Goal: Task Accomplishment & Management: Manage account settings

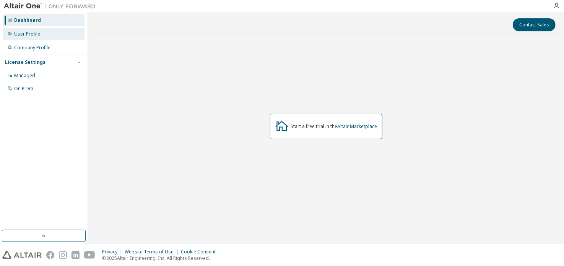
click at [34, 36] on div "User Profile" at bounding box center [27, 34] width 26 height 6
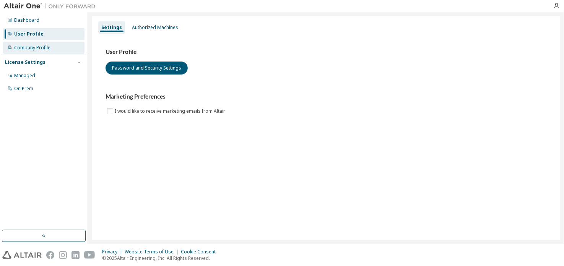
click at [35, 45] on div "Company Profile" at bounding box center [32, 48] width 36 height 6
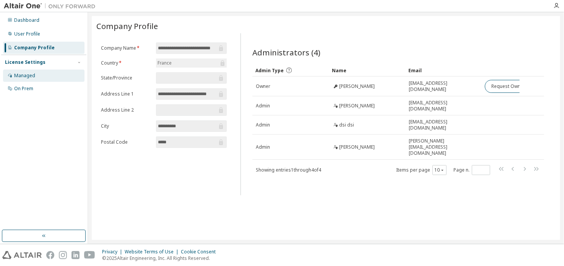
click at [33, 75] on div "Managed" at bounding box center [24, 76] width 21 height 6
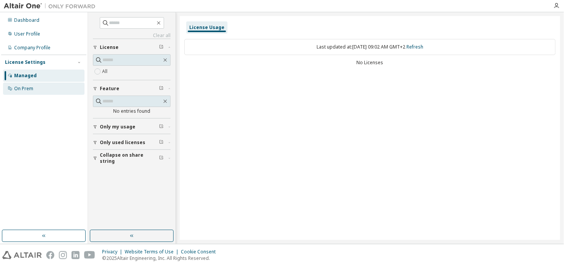
click at [29, 86] on div "On Prem" at bounding box center [23, 89] width 19 height 6
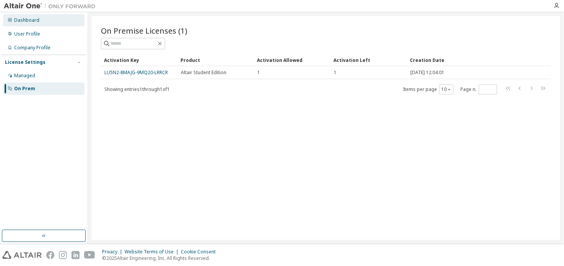
click at [32, 19] on div "Dashboard" at bounding box center [26, 20] width 25 height 6
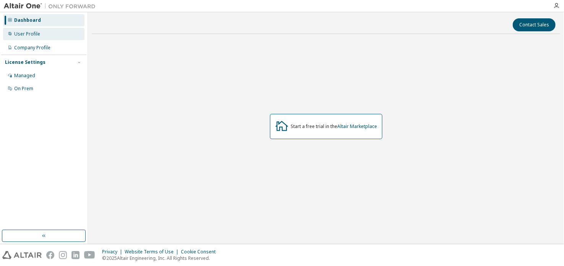
click at [23, 32] on div "User Profile" at bounding box center [27, 34] width 26 height 6
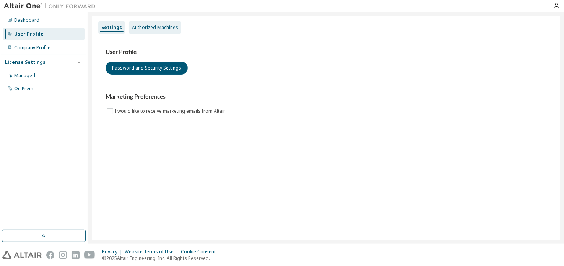
click at [158, 27] on div "Authorized Machines" at bounding box center [155, 27] width 46 height 6
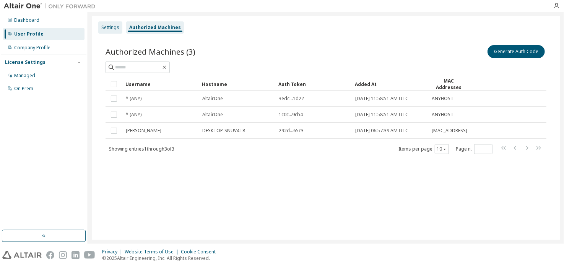
click at [111, 29] on div "Settings" at bounding box center [110, 27] width 18 height 6
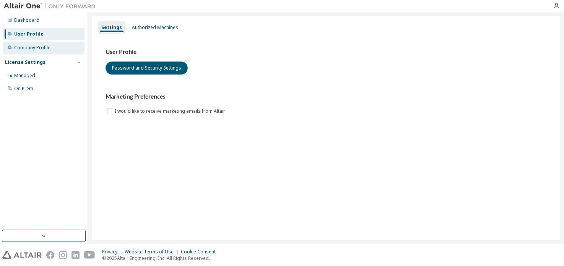
click at [35, 52] on div "Company Profile" at bounding box center [43, 48] width 81 height 12
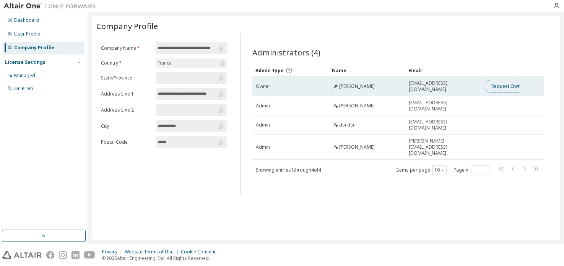
click at [506, 86] on button "Request Owner Change" at bounding box center [517, 86] width 65 height 13
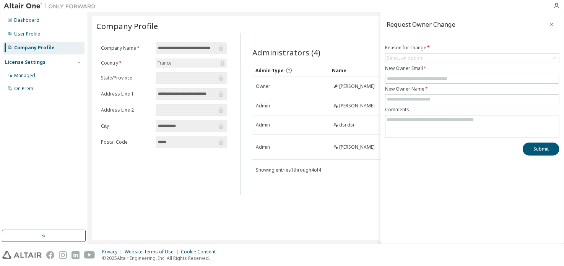
click at [552, 22] on icon "button" at bounding box center [551, 24] width 5 height 6
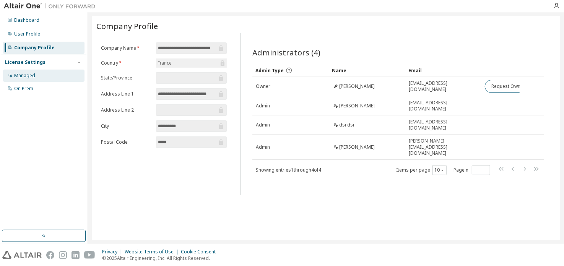
click at [33, 74] on div "Managed" at bounding box center [24, 76] width 21 height 6
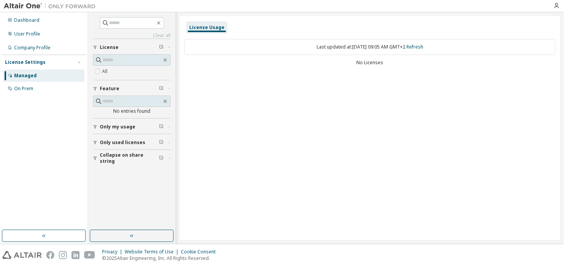
click at [373, 60] on div "No Licenses" at bounding box center [369, 63] width 371 height 6
click at [421, 45] on link "Refresh" at bounding box center [414, 47] width 17 height 6
click at [23, 91] on div "On Prem" at bounding box center [23, 89] width 19 height 6
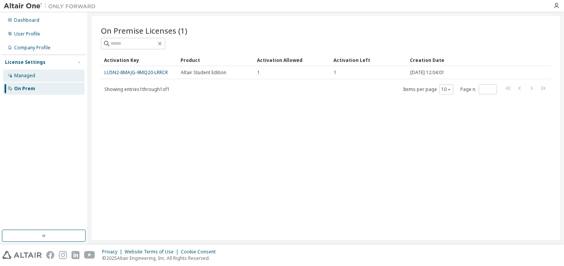
click at [27, 73] on div "Managed" at bounding box center [24, 76] width 21 height 6
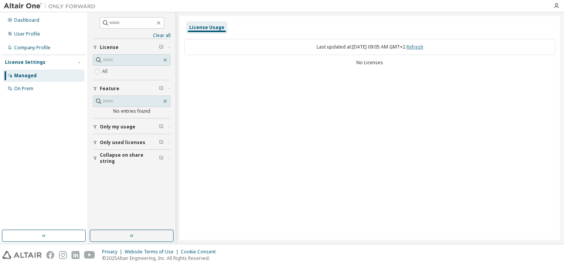
click at [423, 49] on link "Refresh" at bounding box center [414, 47] width 17 height 6
click at [114, 236] on button "button" at bounding box center [132, 236] width 84 height 12
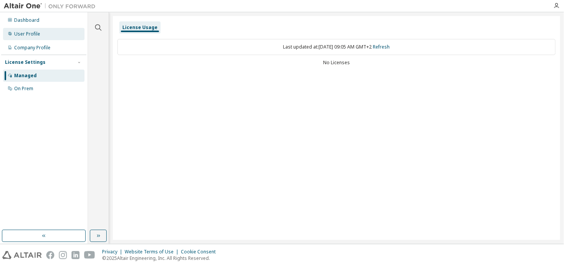
click at [29, 31] on div "User Profile" at bounding box center [27, 34] width 26 height 6
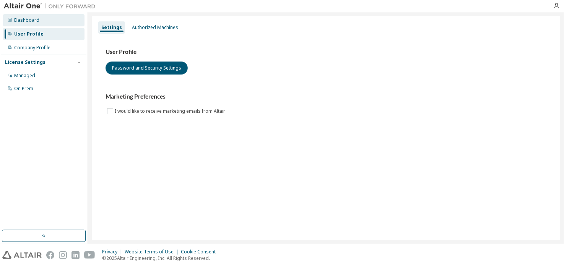
click at [30, 20] on div "Dashboard" at bounding box center [26, 20] width 25 height 6
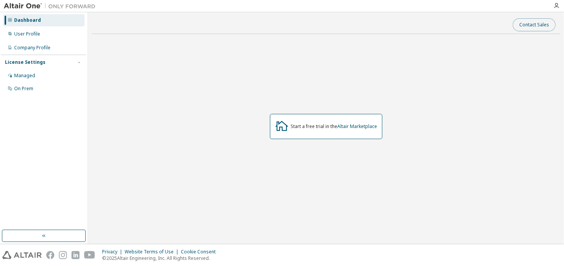
click at [536, 29] on button "Contact Sales" at bounding box center [534, 24] width 43 height 13
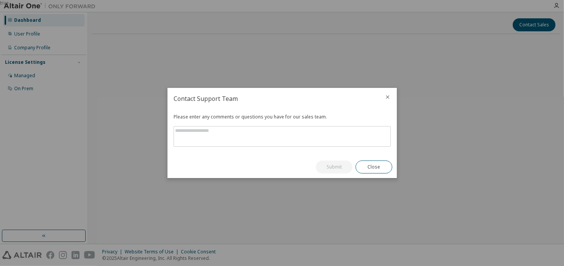
click at [388, 96] on icon "close" at bounding box center [388, 97] width 6 height 6
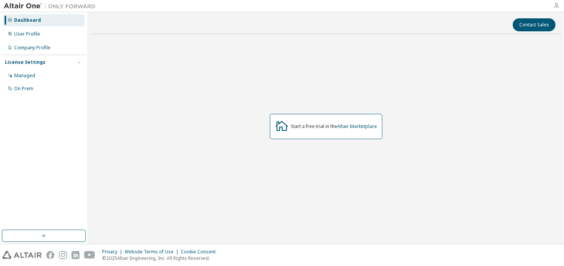
click at [554, 5] on icon "button" at bounding box center [556, 6] width 6 height 6
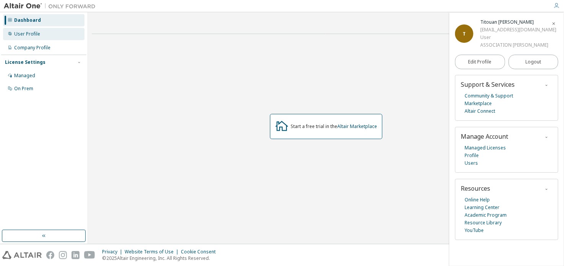
click at [36, 37] on div "User Profile" at bounding box center [43, 34] width 81 height 12
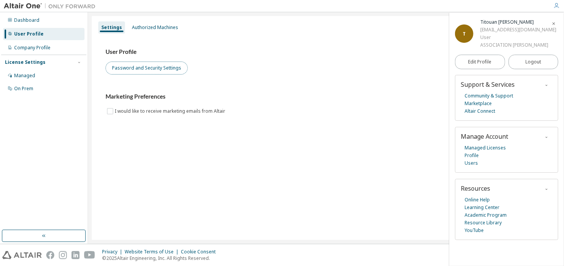
click at [155, 70] on button "Password and Security Settings" at bounding box center [146, 68] width 82 height 13
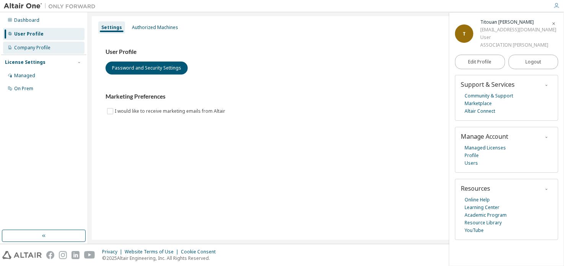
click at [34, 51] on div "Company Profile" at bounding box center [43, 48] width 81 height 12
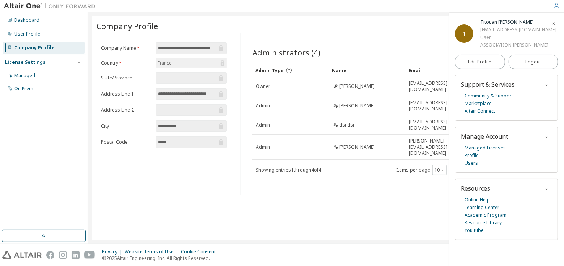
click at [205, 78] on input "text" at bounding box center [187, 78] width 59 height 8
click at [474, 154] on link "Profile" at bounding box center [471, 156] width 14 height 8
click at [36, 34] on div "User Profile" at bounding box center [27, 34] width 26 height 6
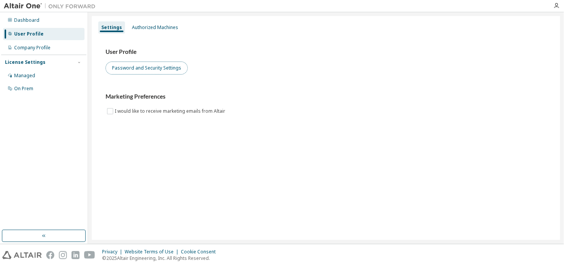
click at [138, 69] on button "Password and Security Settings" at bounding box center [146, 68] width 82 height 13
